Goal: Task Accomplishment & Management: Complete application form

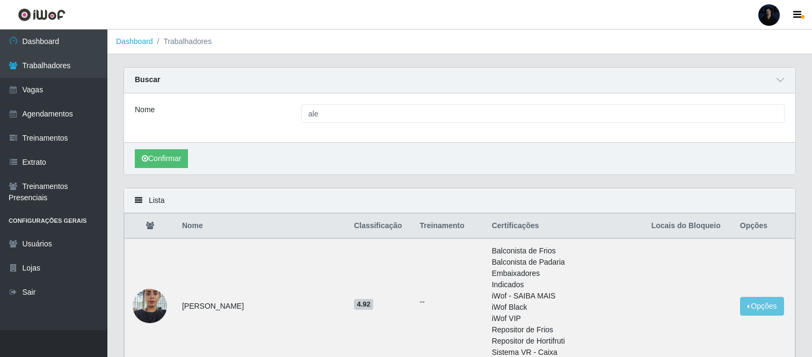
scroll to position [298, 0]
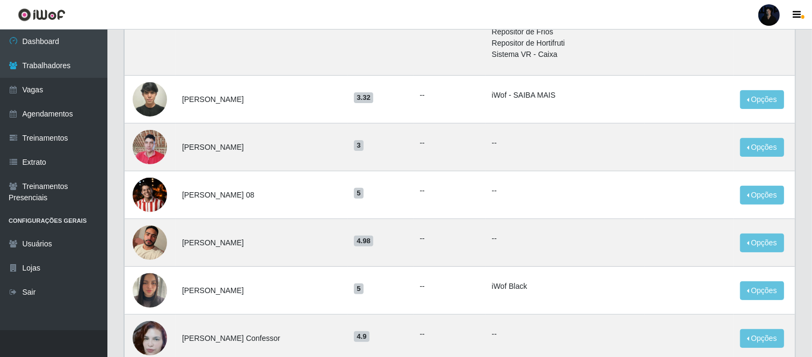
click at [767, 12] on div at bounding box center [768, 14] width 21 height 21
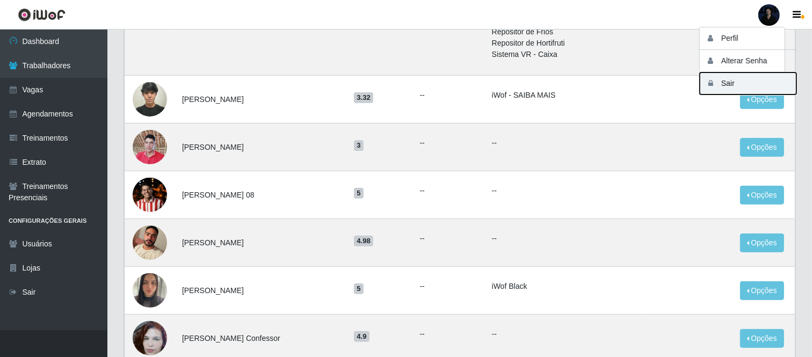
click at [728, 86] on button "Sair" at bounding box center [748, 84] width 97 height 22
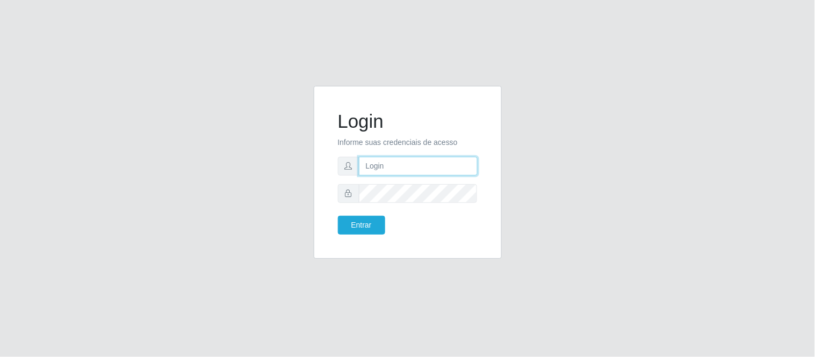
type input "anacarina390@queiroz.com"
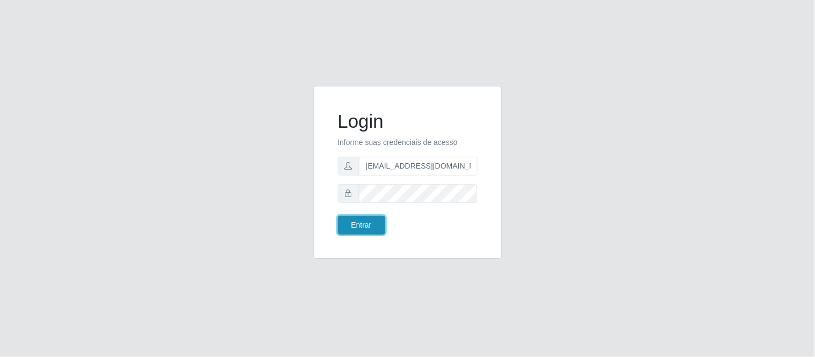
click at [370, 229] on button "Entrar" at bounding box center [361, 225] width 47 height 19
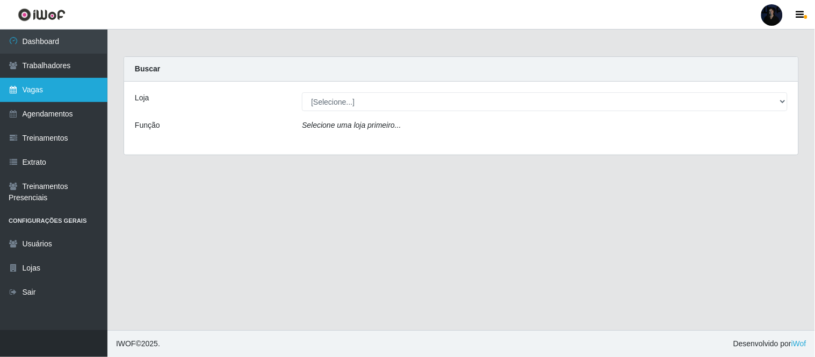
click at [33, 90] on link "Vagas" at bounding box center [53, 90] width 107 height 24
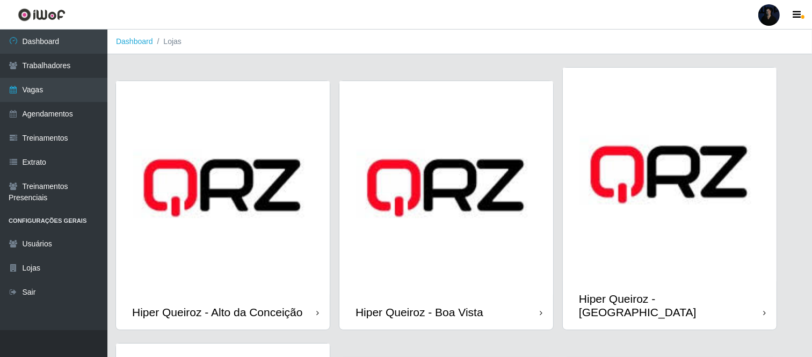
click at [672, 173] on img at bounding box center [670, 175] width 214 height 214
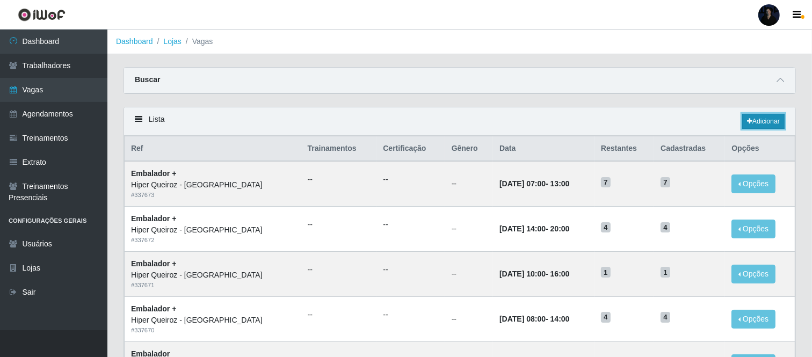
click at [759, 124] on link "Adicionar" at bounding box center [763, 121] width 42 height 15
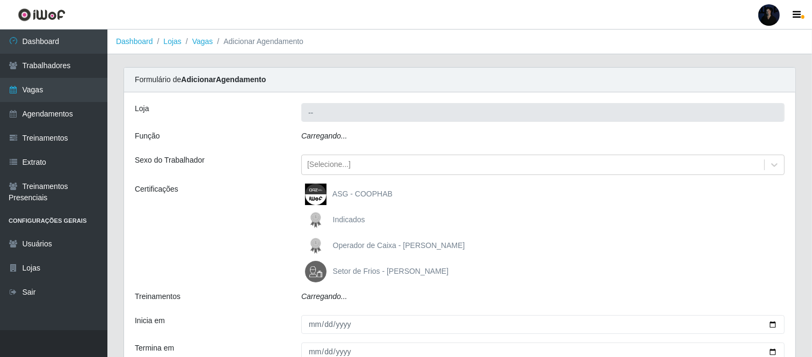
type input "Hiper Queiroz - [GEOGRAPHIC_DATA]"
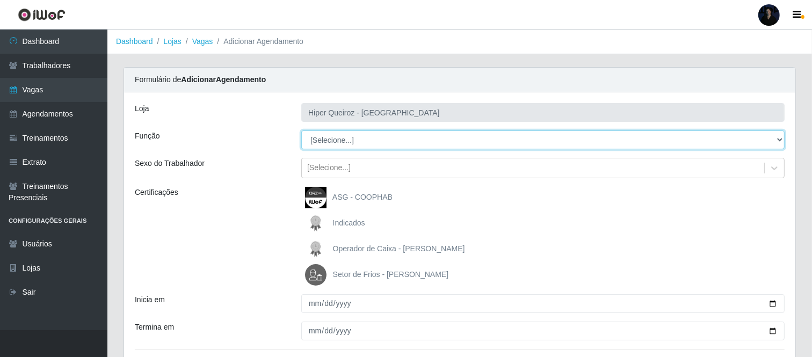
click at [377, 141] on select "[Selecione...] Embalador Embalador + Embalador ++ Operador de Caixa Operador de…" at bounding box center [542, 140] width 483 height 19
click at [366, 135] on select "[Selecione...] Embalador Embalador + Embalador ++ Operador de Caixa Operador de…" at bounding box center [542, 140] width 483 height 19
select select "73"
click at [301, 131] on select "[Selecione...] Embalador Embalador + Embalador ++ Operador de Caixa Operador de…" at bounding box center [542, 140] width 483 height 19
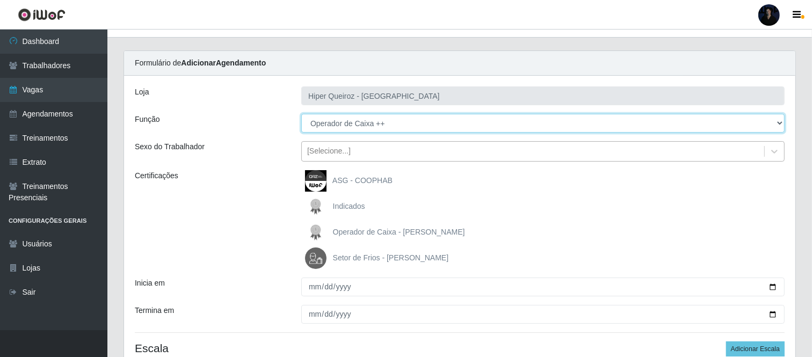
scroll to position [115, 0]
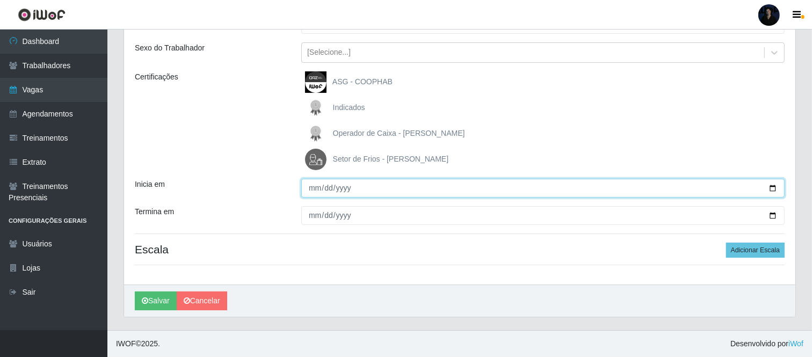
click at [773, 184] on input "Inicia em" at bounding box center [542, 188] width 483 height 19
type input "[DATE]"
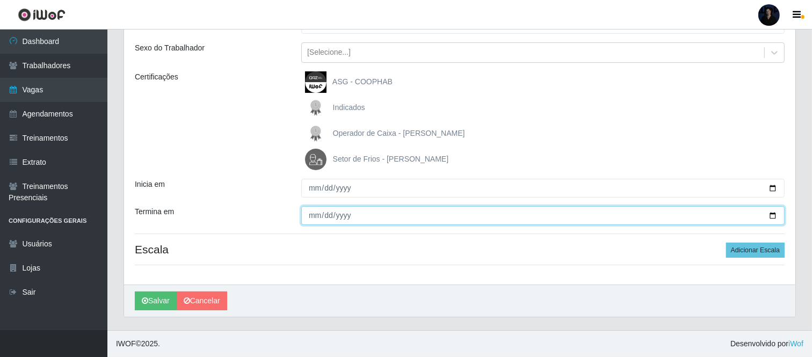
click at [772, 216] on input "Termina em" at bounding box center [542, 215] width 483 height 19
type input "[DATE]"
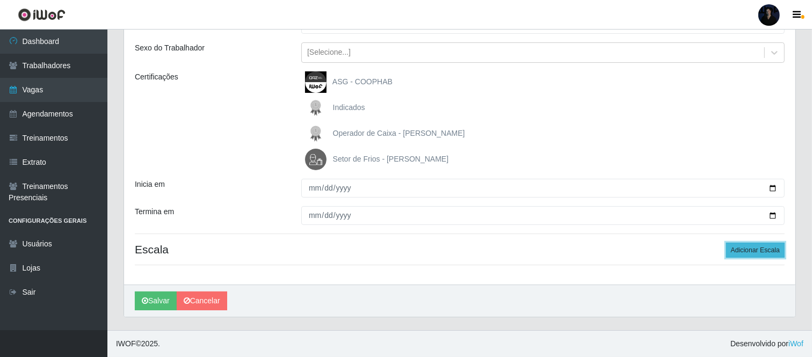
click at [769, 256] on button "Adicionar Escala" at bounding box center [755, 250] width 59 height 15
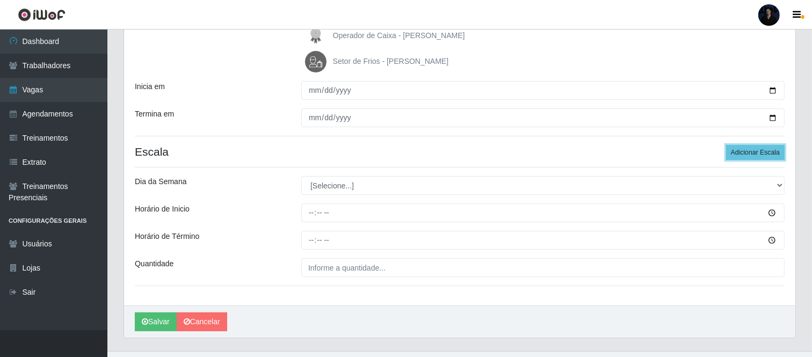
scroll to position [234, 0]
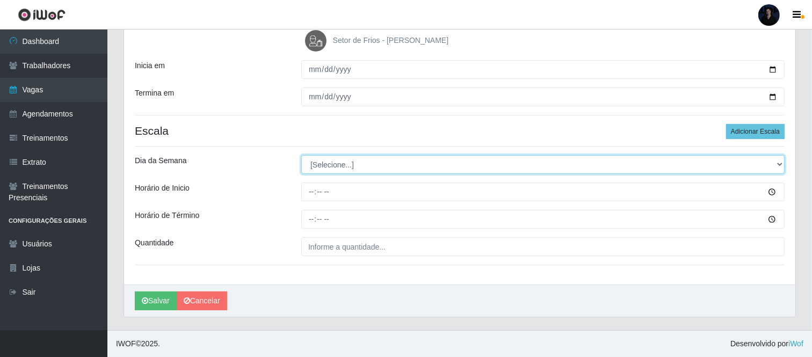
click at [346, 159] on select "[Selecione...] Segunda Terça Quarta Quinta Sexta Sábado Domingo" at bounding box center [542, 164] width 483 height 19
select select "0"
click at [301, 155] on select "[Selecione...] Segunda Terça Quarta Quinta Sexta Sábado Domingo" at bounding box center [542, 164] width 483 height 19
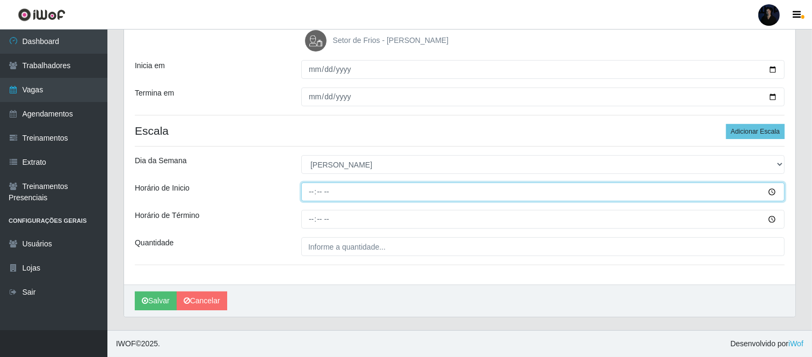
click at [306, 194] on input "Horário de Inicio" at bounding box center [542, 192] width 483 height 19
type input "07:00"
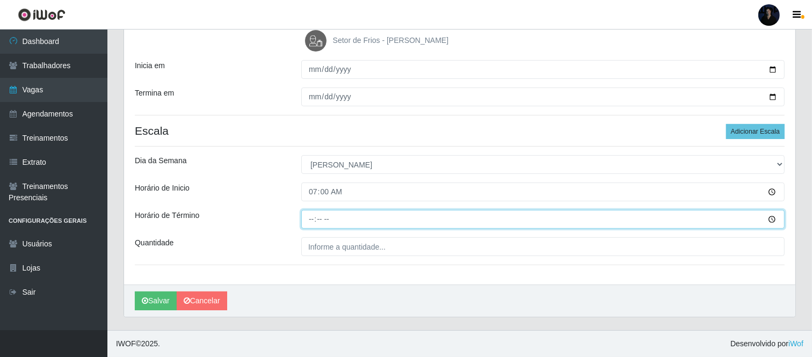
click at [312, 221] on input "Horário de Término" at bounding box center [542, 219] width 483 height 19
type input "13:00"
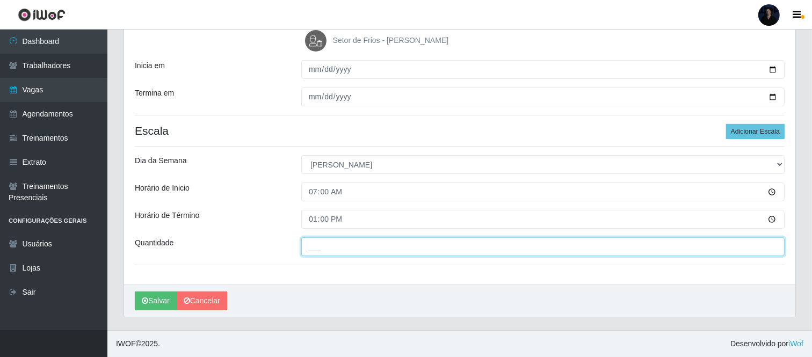
click at [315, 245] on input "___" at bounding box center [542, 246] width 483 height 19
type input "7__"
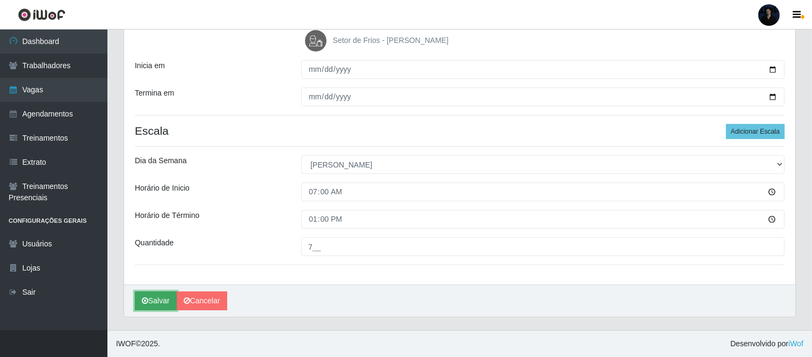
click at [154, 302] on button "Salvar" at bounding box center [156, 301] width 42 height 19
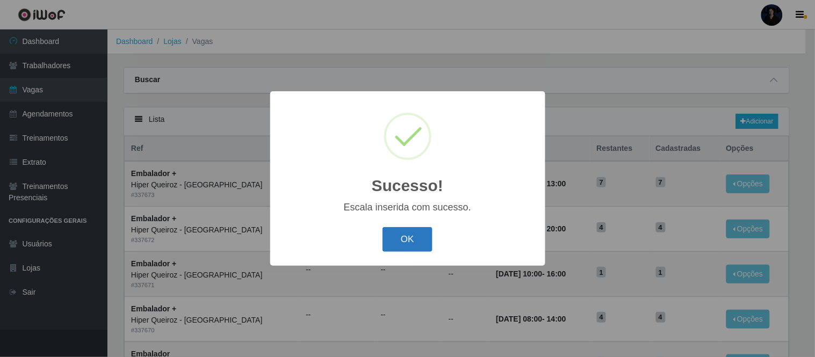
click at [395, 242] on button "OK" at bounding box center [407, 239] width 50 height 25
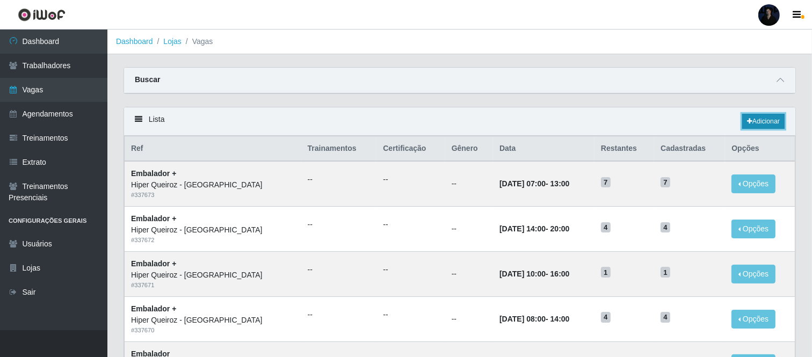
click at [772, 127] on link "Adicionar" at bounding box center [763, 121] width 42 height 15
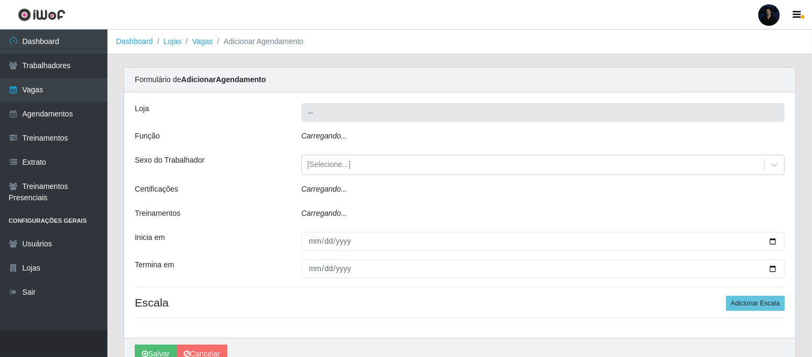
type input "Hiper Queiroz - [GEOGRAPHIC_DATA]"
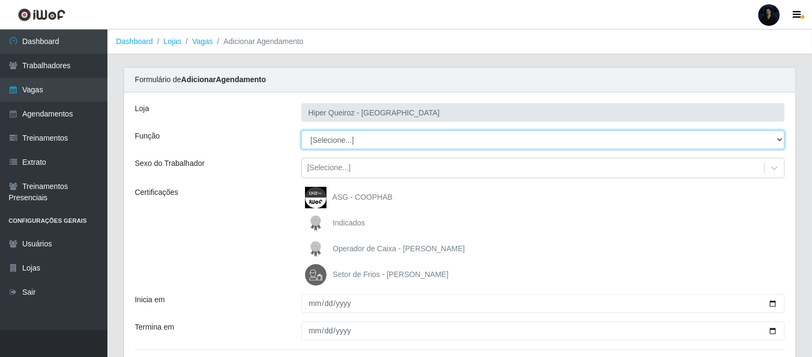
click at [364, 140] on select "[Selecione...] Embalador Embalador + Embalador ++ Operador de Caixa Operador de…" at bounding box center [542, 140] width 483 height 19
select select "72"
click at [301, 131] on select "[Selecione...] Embalador Embalador + Embalador ++ Operador de Caixa Operador de…" at bounding box center [542, 140] width 483 height 19
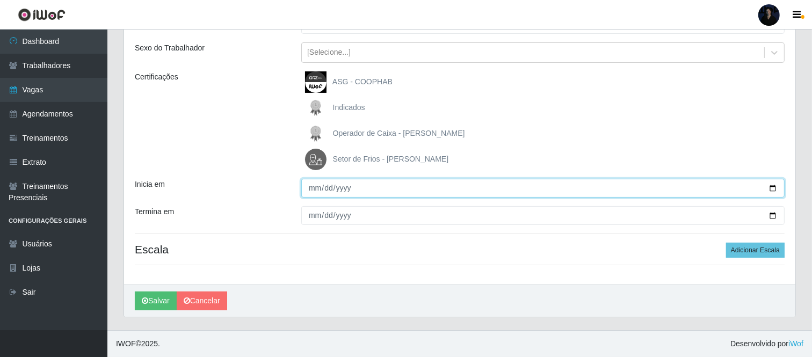
click at [770, 186] on input "Inicia em" at bounding box center [542, 188] width 483 height 19
type input "[DATE]"
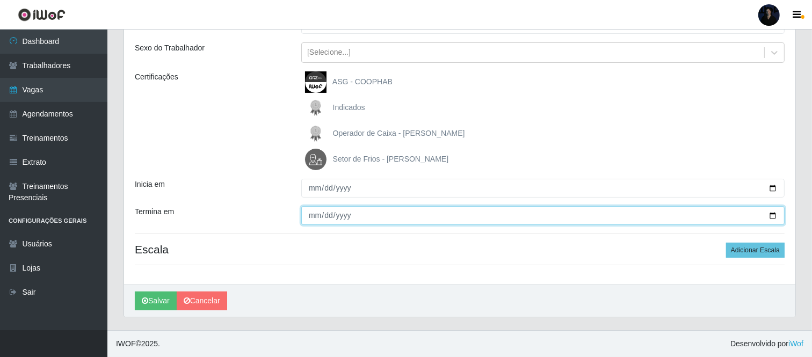
click at [771, 217] on input "Termina em" at bounding box center [542, 215] width 483 height 19
type input "[DATE]"
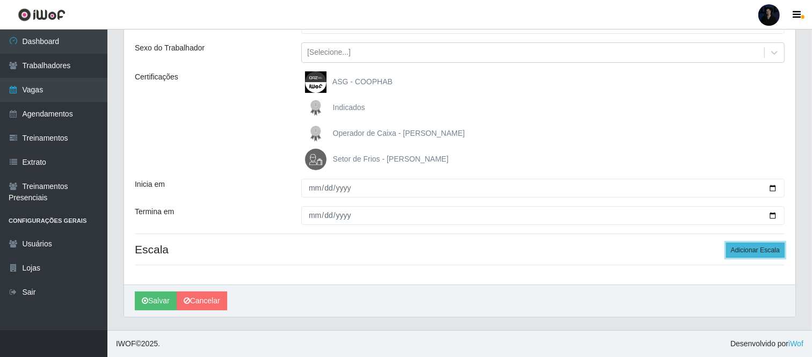
click at [743, 250] on button "Adicionar Escala" at bounding box center [755, 250] width 59 height 15
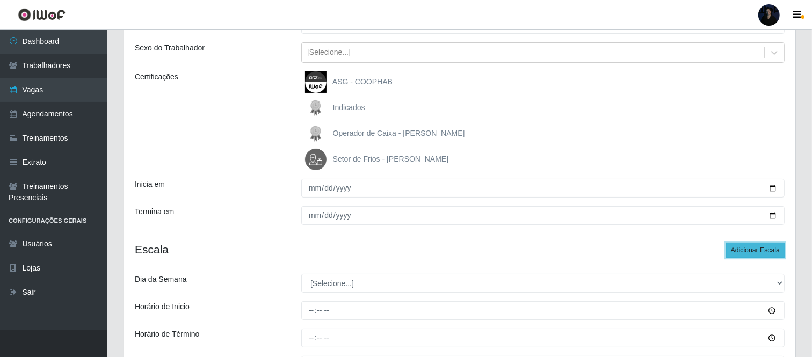
click at [743, 250] on button "Adicionar Escala" at bounding box center [755, 250] width 59 height 15
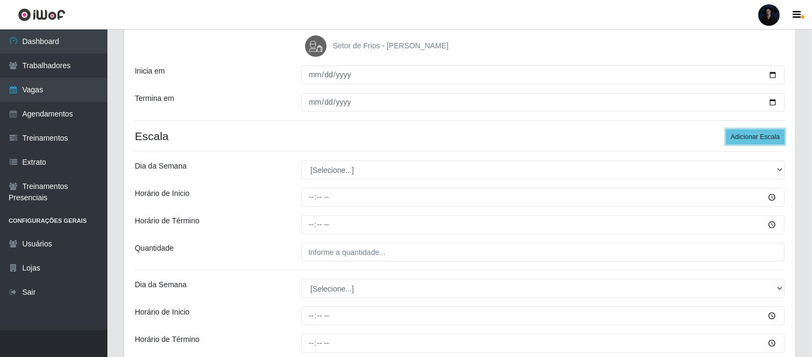
scroll to position [235, 0]
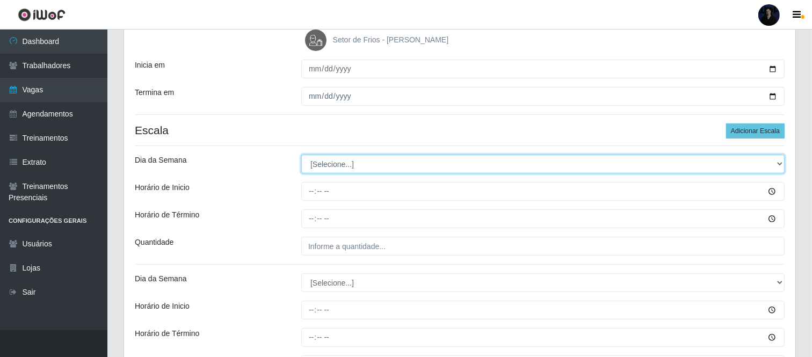
click at [327, 164] on select "[Selecione...] Segunda Terça Quarta Quinta Sexta Sábado Domingo" at bounding box center [542, 164] width 483 height 19
select select "1"
click at [301, 155] on select "[Selecione...] Segunda Terça Quarta Quinta Sexta Sábado Domingo" at bounding box center [542, 164] width 483 height 19
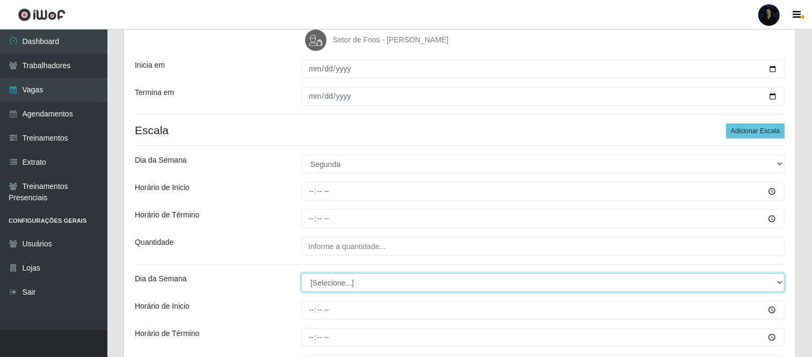
click at [332, 283] on select "[Selecione...] Segunda Terça Quarta Quinta Sexta Sábado Domingo" at bounding box center [542, 282] width 483 height 19
select select "1"
click at [301, 273] on select "[Selecione...] Segunda Terça Quarta Quinta Sexta Sábado Domingo" at bounding box center [542, 282] width 483 height 19
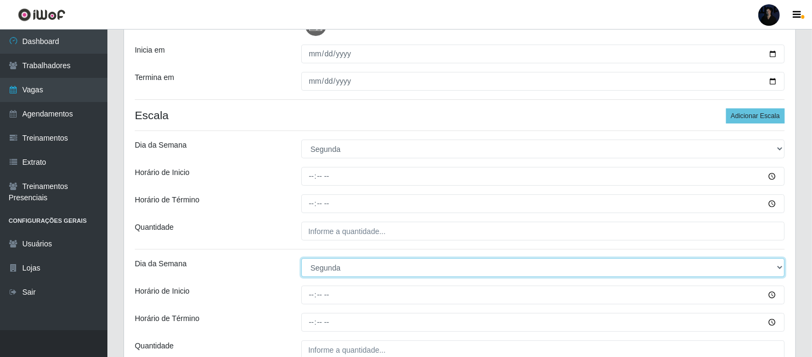
scroll to position [353, 0]
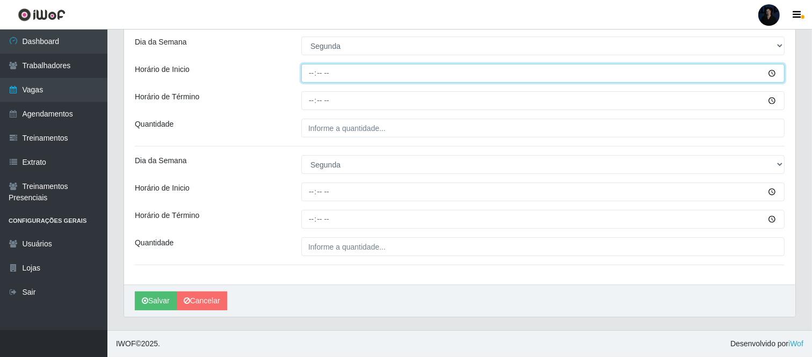
click at [310, 78] on input "Horário de Inicio" at bounding box center [542, 73] width 483 height 19
type input "07:00"
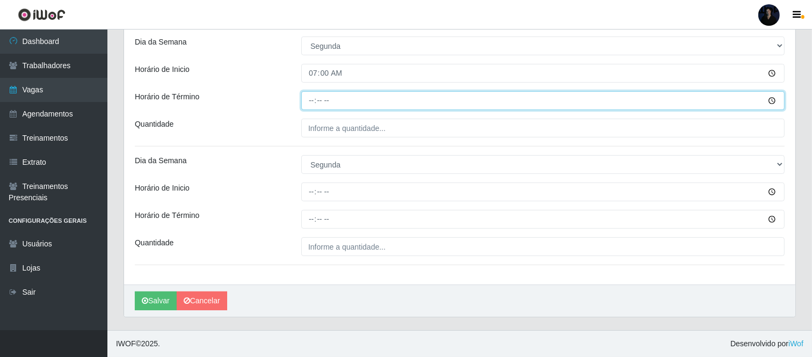
click at [306, 101] on input "Horário de Término" at bounding box center [542, 100] width 483 height 19
type input "13:00"
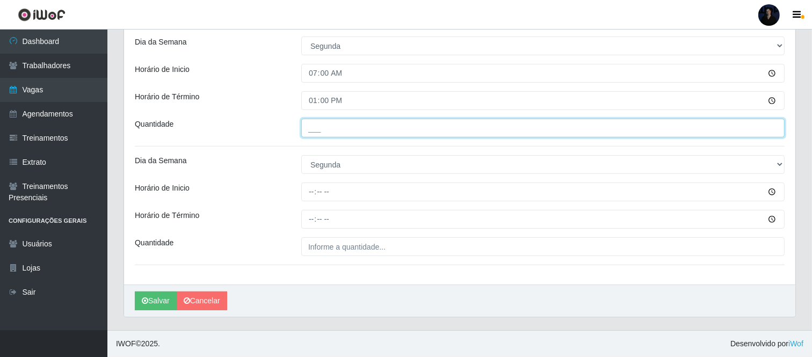
click at [317, 124] on input "___" at bounding box center [542, 128] width 483 height 19
type input "2__"
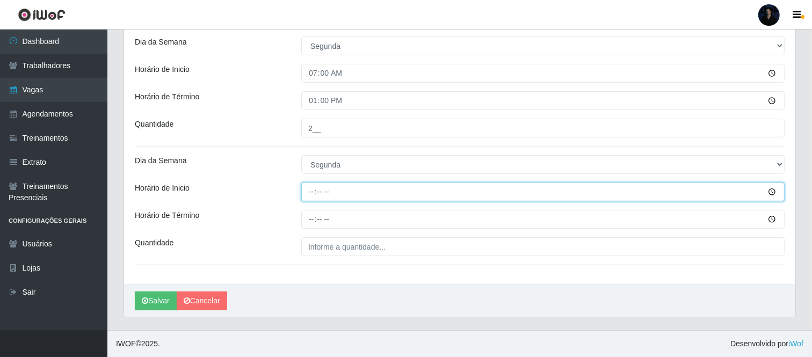
click at [308, 196] on input "Horário de Inicio" at bounding box center [542, 192] width 483 height 19
type input "14:00"
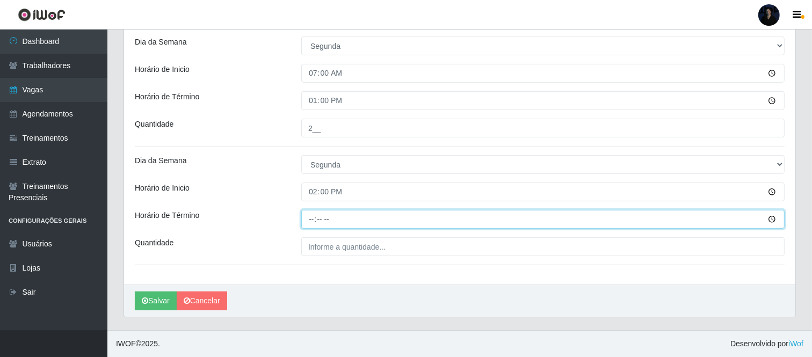
click at [310, 213] on input "Horário de Término" at bounding box center [542, 219] width 483 height 19
type input "20:00"
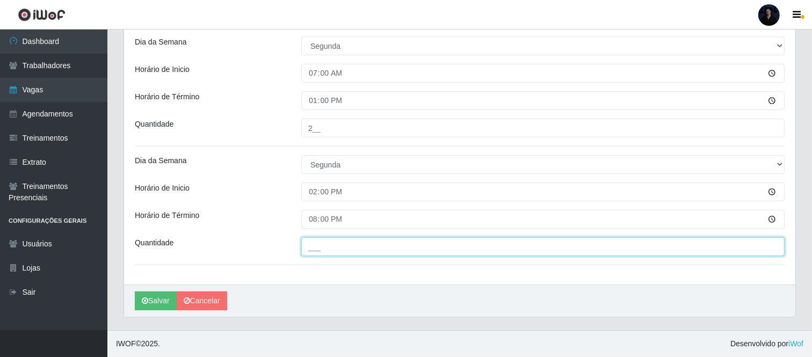
click at [317, 248] on input "___" at bounding box center [542, 246] width 483 height 19
type input "2__"
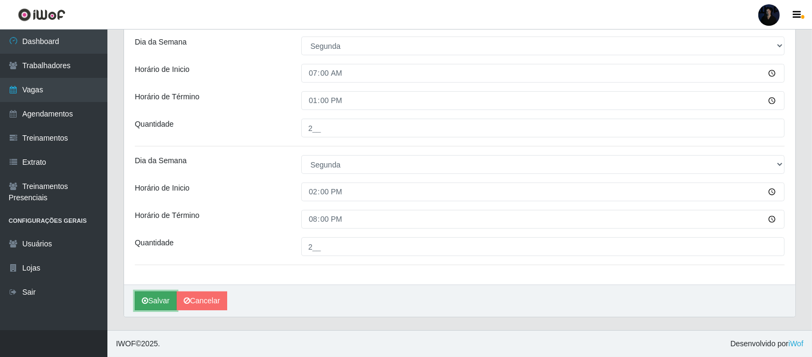
click at [140, 308] on button "Salvar" at bounding box center [156, 301] width 42 height 19
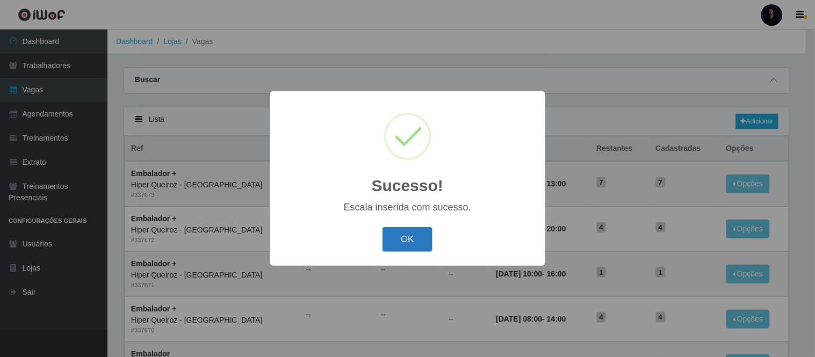
click at [408, 244] on button "OK" at bounding box center [407, 239] width 50 height 25
